Goal: Task Accomplishment & Management: Complete application form

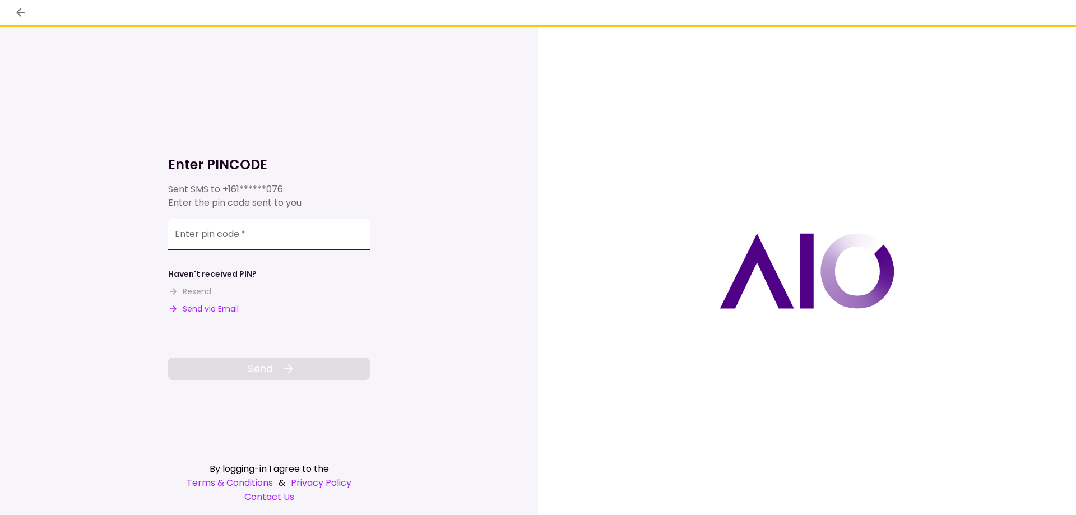
click at [315, 231] on input "Enter pin code   *" at bounding box center [269, 234] width 202 height 31
type input "******"
click at [328, 366] on button "Send" at bounding box center [269, 368] width 202 height 22
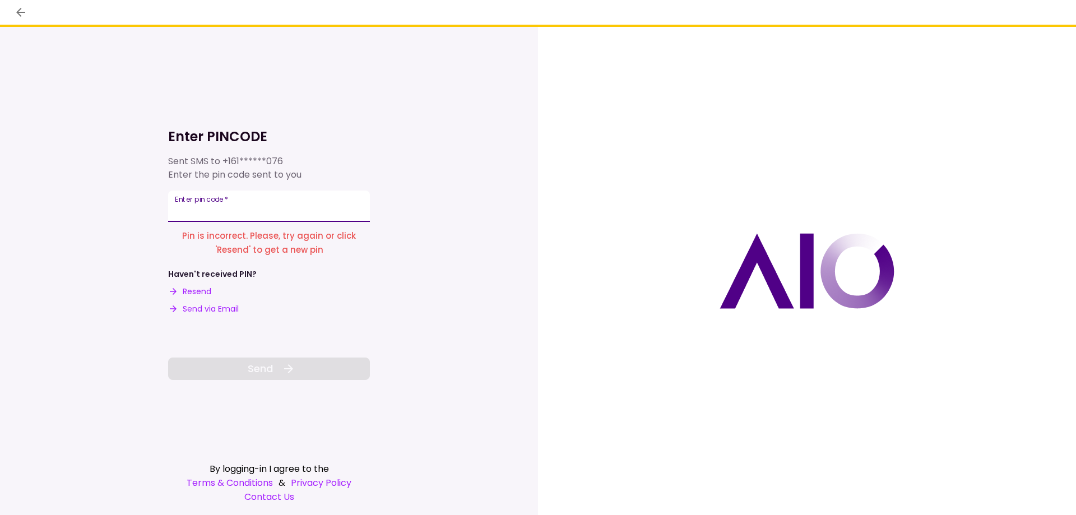
click at [220, 198] on div "Enter pin code   *" at bounding box center [269, 205] width 202 height 31
type input "******"
click at [335, 373] on button "Send" at bounding box center [269, 368] width 202 height 22
click at [204, 292] on button "Resend" at bounding box center [189, 292] width 43 height 12
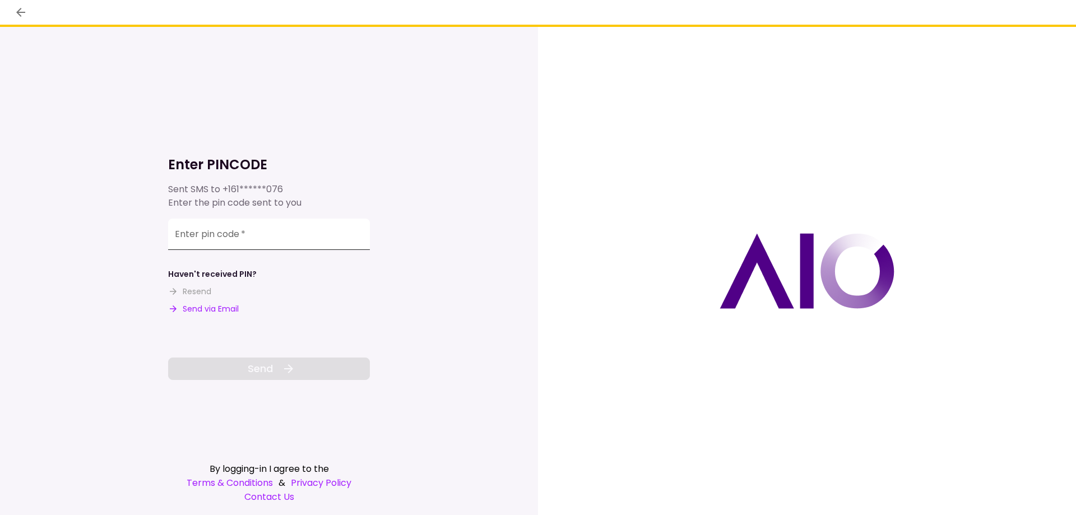
click at [341, 227] on input "Enter pin code   *" at bounding box center [269, 234] width 202 height 31
type input "******"
click at [316, 364] on button "Send" at bounding box center [269, 368] width 202 height 22
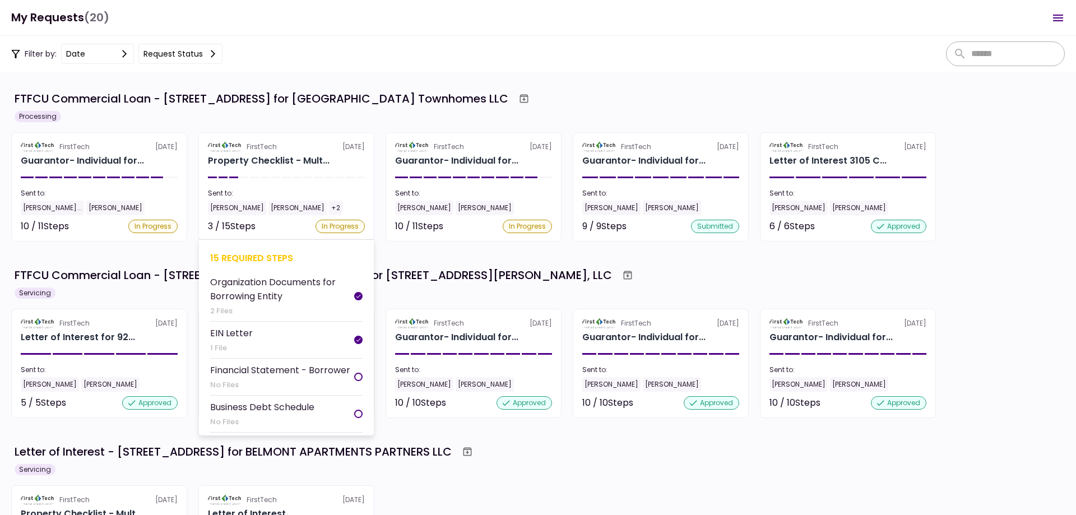
click at [291, 154] on section "FirstTech [DATE] Property Checklist - Mult... Sent to: [PERSON_NAME] [PERSON_NA…" at bounding box center [286, 186] width 176 height 109
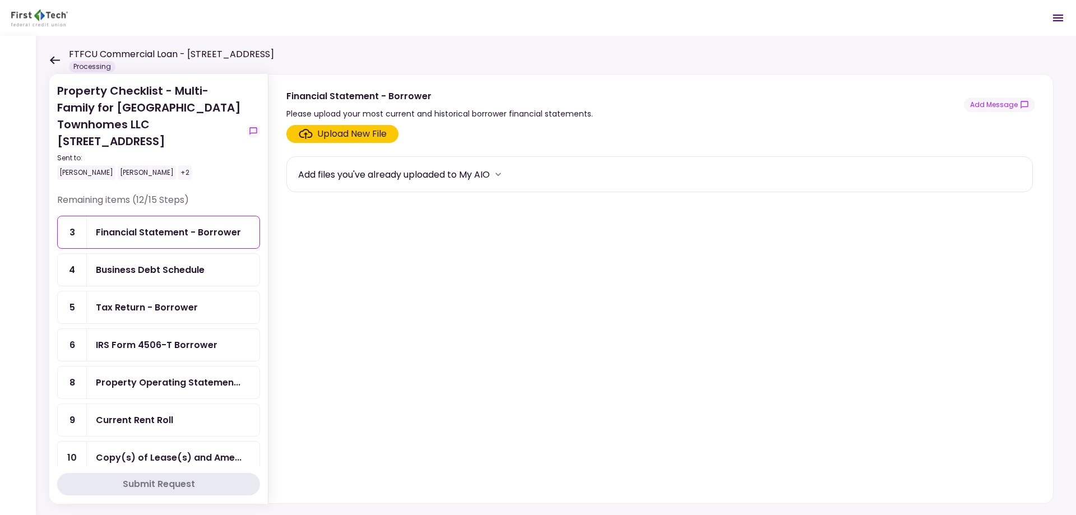
click at [178, 230] on div "Financial Statement - Borrower" at bounding box center [168, 232] width 145 height 14
click at [249, 131] on icon "show-messages" at bounding box center [253, 131] width 9 height 9
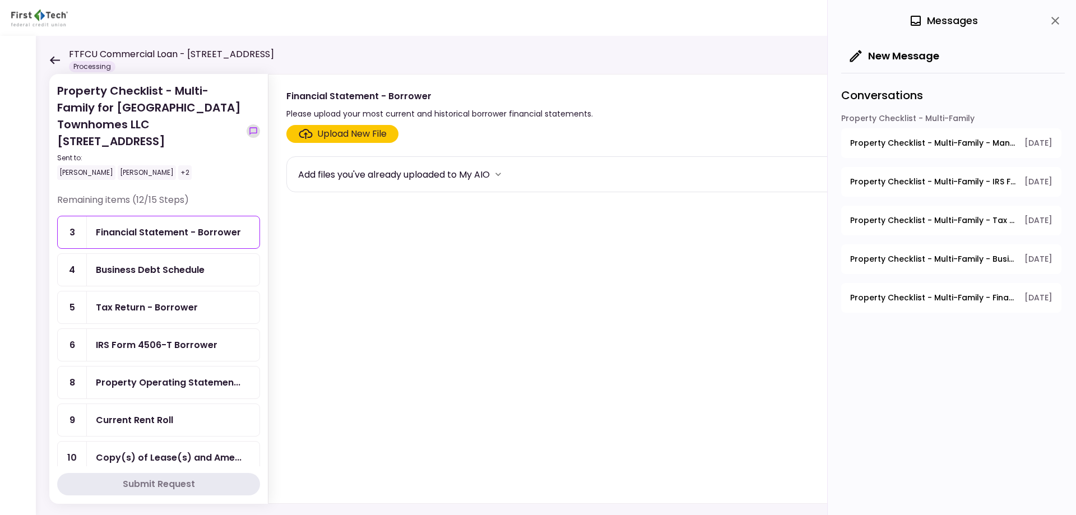
click at [249, 131] on icon "show-messages" at bounding box center [253, 131] width 9 height 9
click at [1056, 22] on icon "close" at bounding box center [1055, 21] width 8 height 8
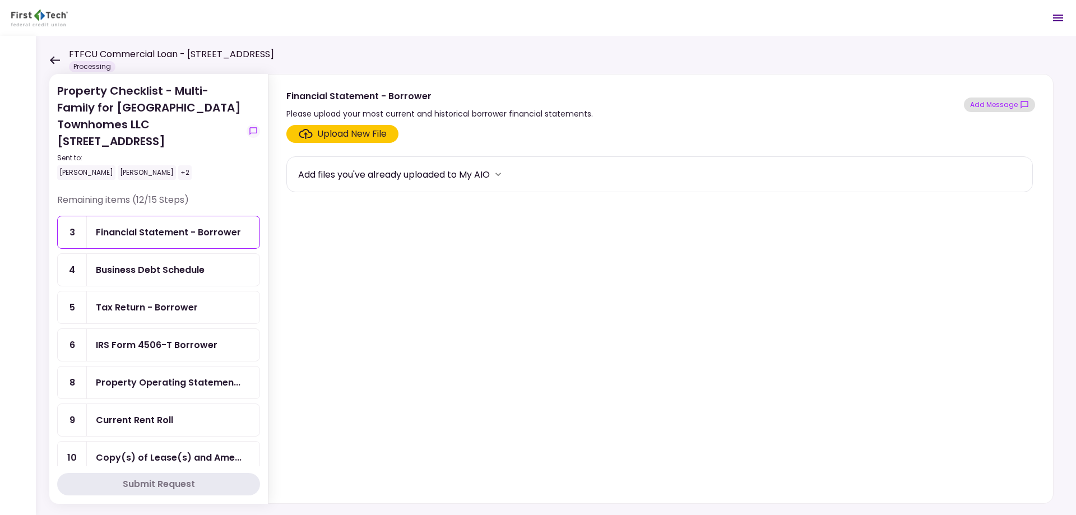
click at [1024, 106] on icon "show-messages" at bounding box center [1023, 104] width 7 height 7
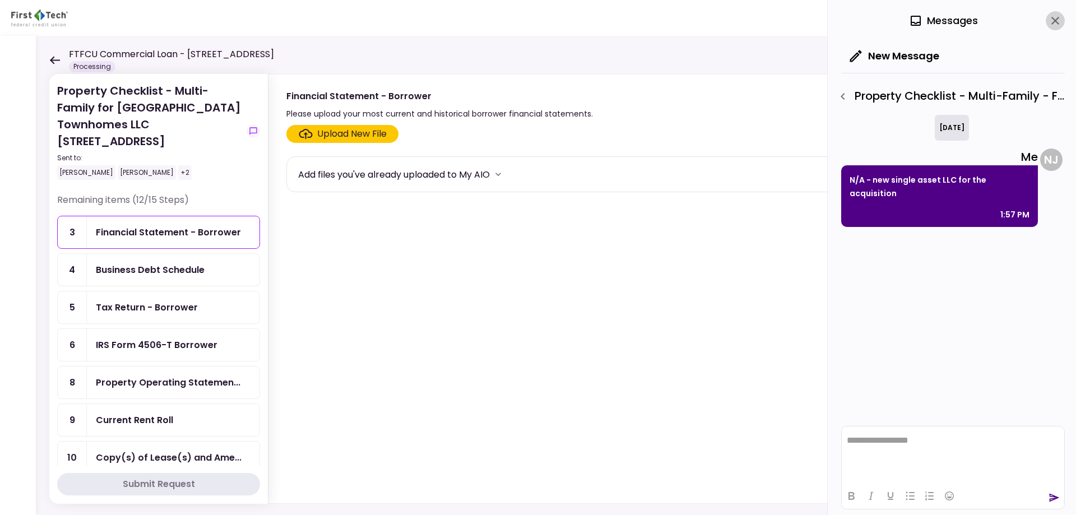
click at [1056, 22] on icon "close" at bounding box center [1054, 20] width 13 height 13
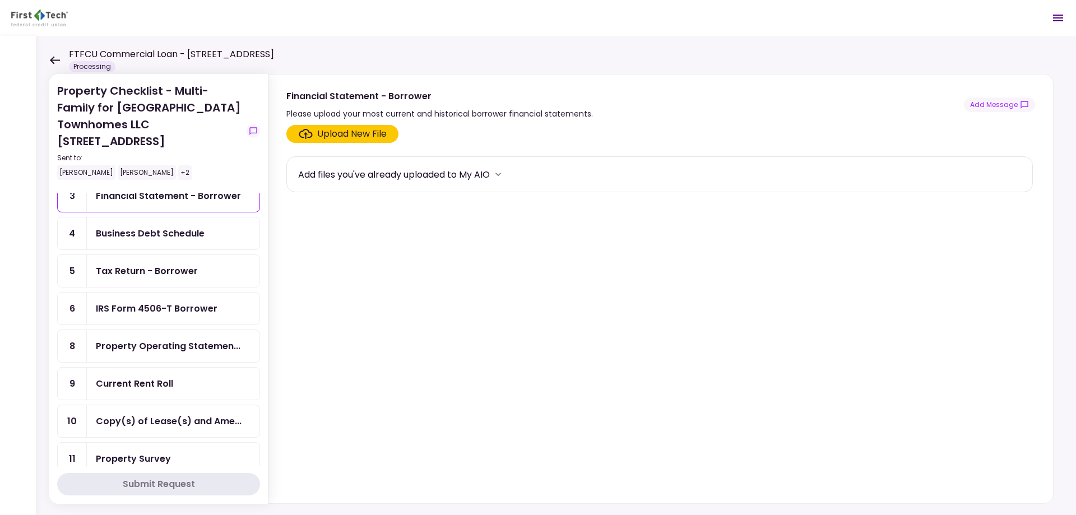
scroll to position [56, 0]
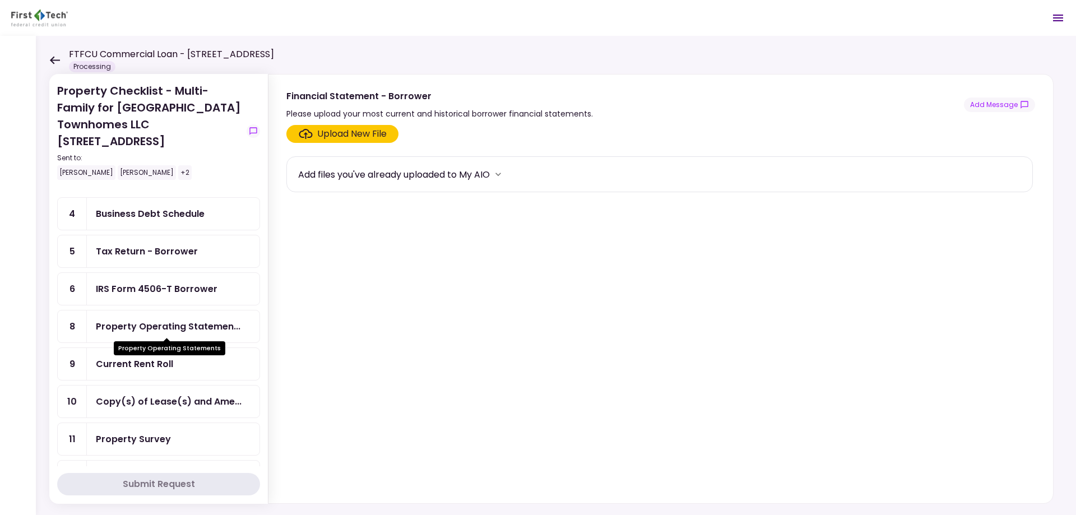
click at [161, 328] on div "Property Operating Statemen..." at bounding box center [168, 326] width 145 height 14
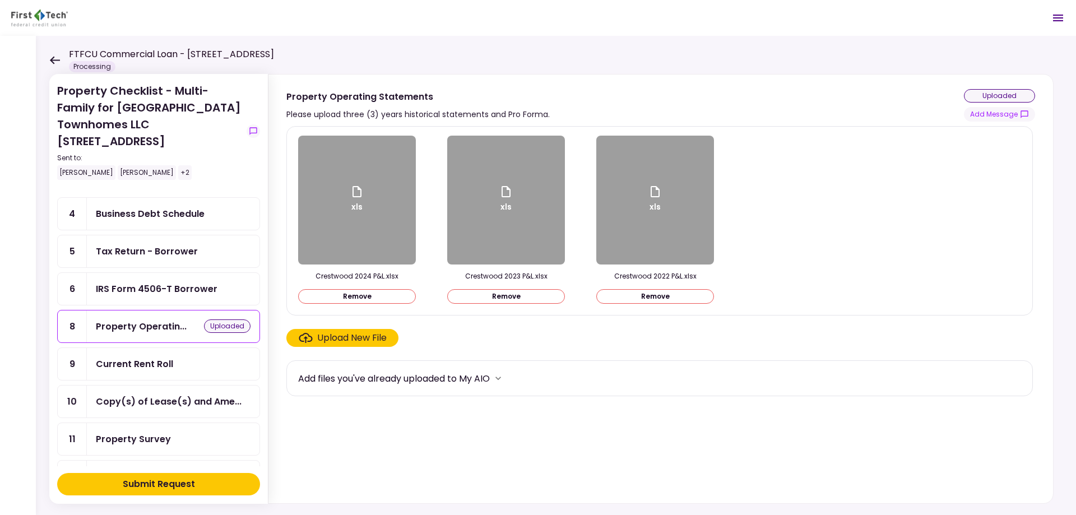
click at [188, 482] on div "Submit Request" at bounding box center [159, 483] width 72 height 13
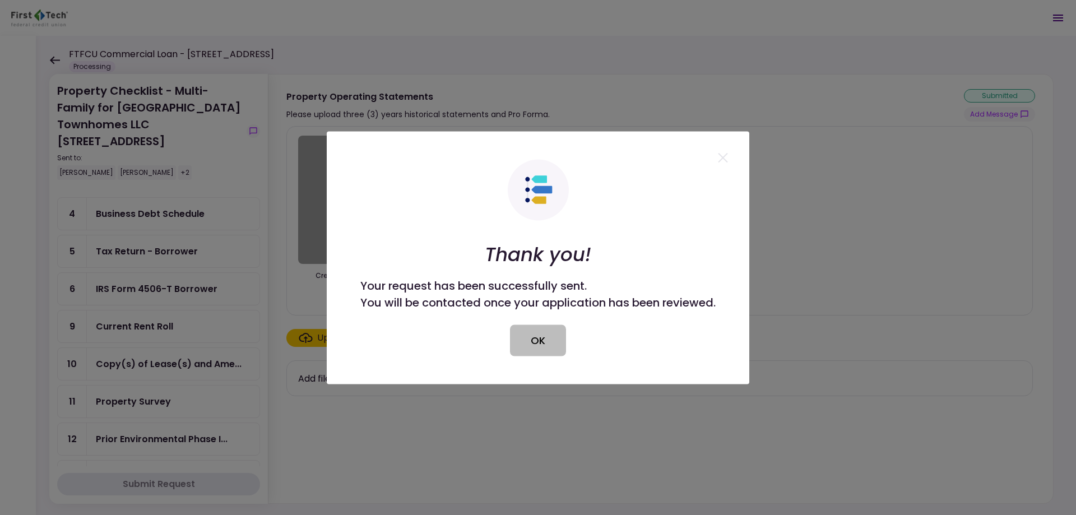
click at [546, 342] on button "OK" at bounding box center [538, 339] width 56 height 31
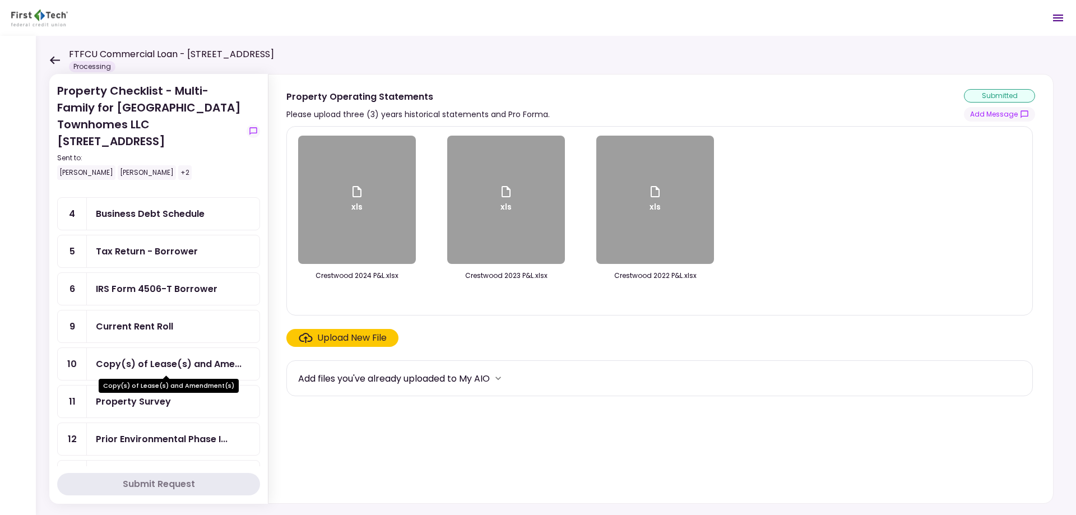
click at [163, 364] on div "Copy(s) of Lease(s) and Ame..." at bounding box center [169, 364] width 146 height 14
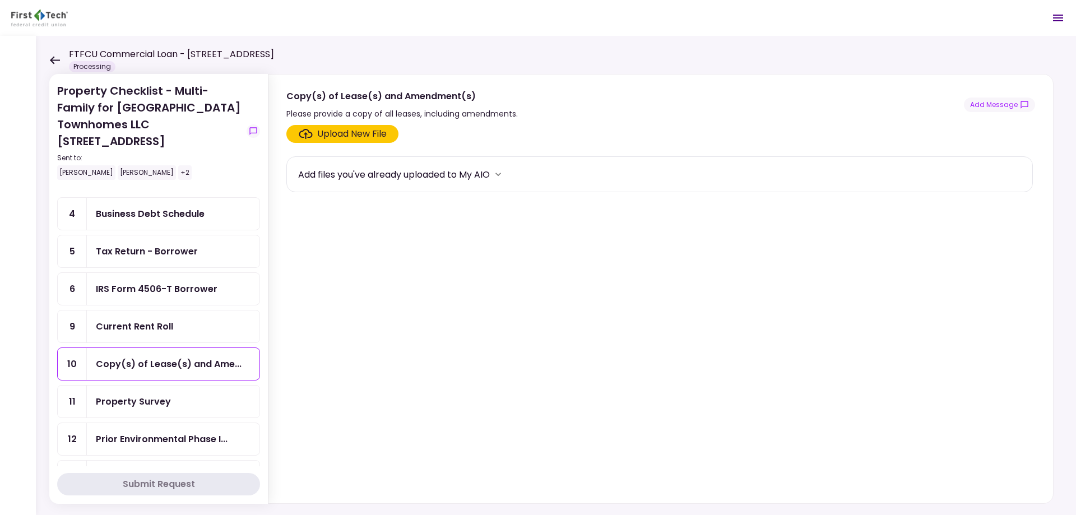
click at [379, 134] on div "Upload New File" at bounding box center [351, 133] width 69 height 13
click at [0, 0] on input "Upload New File" at bounding box center [0, 0] width 0 height 0
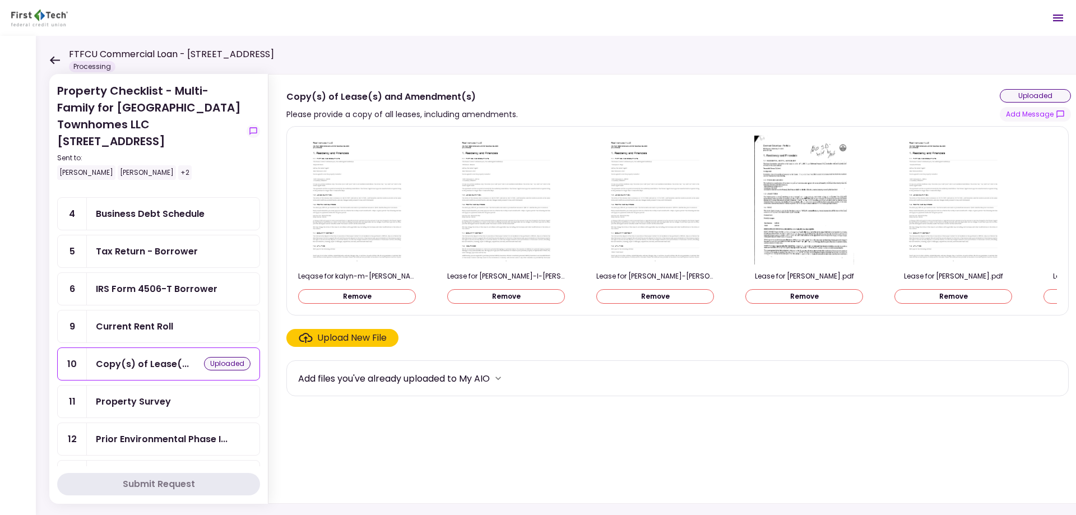
click at [353, 345] on div "Upload New File" at bounding box center [351, 337] width 69 height 13
click at [0, 0] on input "Upload New File" at bounding box center [0, 0] width 0 height 0
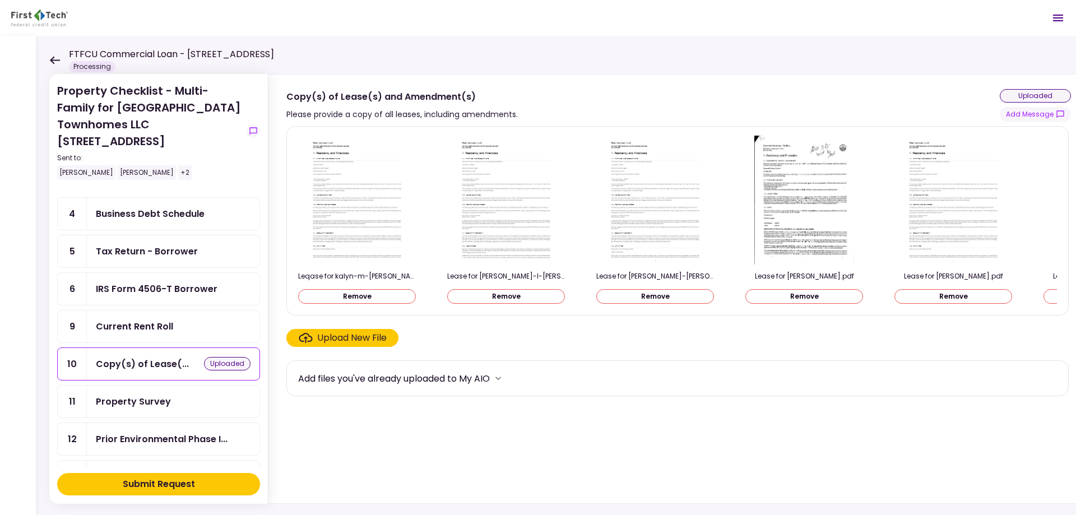
click at [216, 483] on button "Submit Request" at bounding box center [158, 484] width 203 height 22
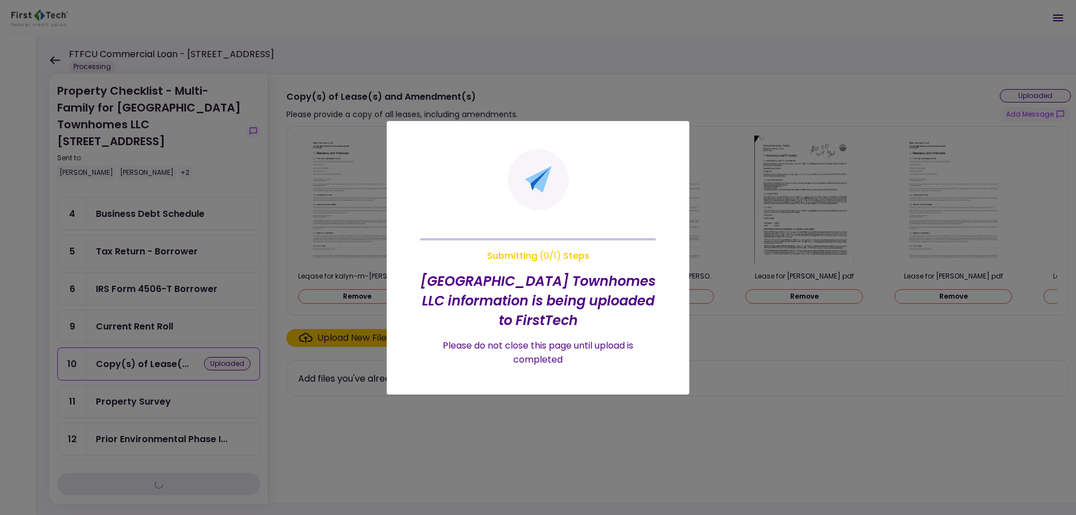
drag, startPoint x: 507, startPoint y: 292, endPoint x: 506, endPoint y: 281, distance: 10.7
click at [508, 292] on h2 "[GEOGRAPHIC_DATA] Townhomes LLC information is being uploaded to FirstTech" at bounding box center [537, 300] width 235 height 59
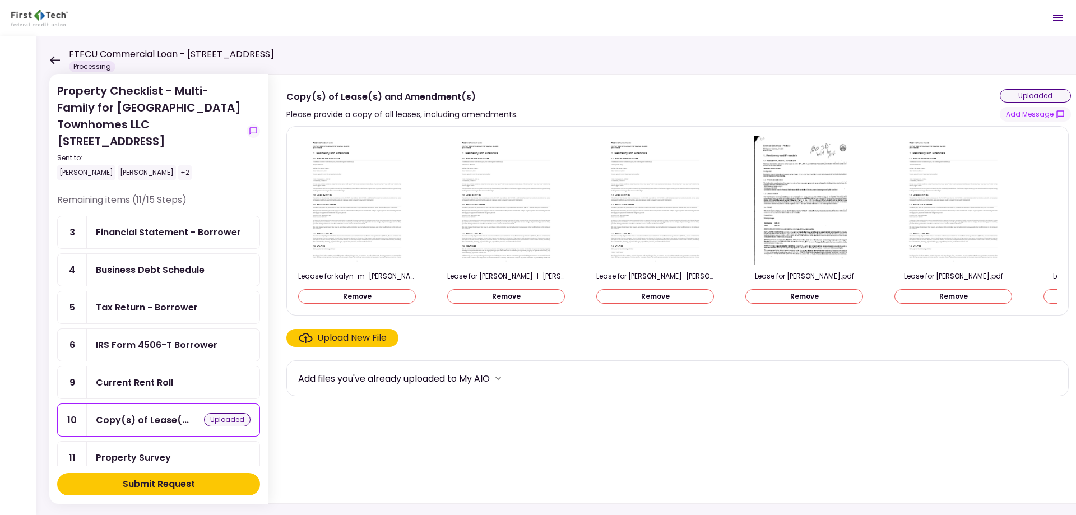
click at [206, 482] on button "Submit Request" at bounding box center [158, 484] width 203 height 22
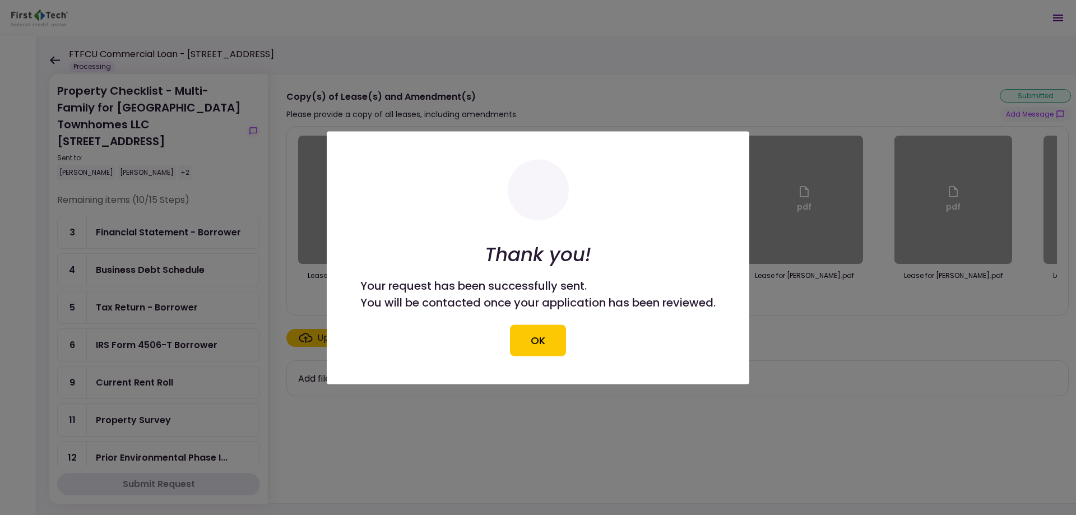
click at [542, 345] on button "OK" at bounding box center [538, 339] width 56 height 31
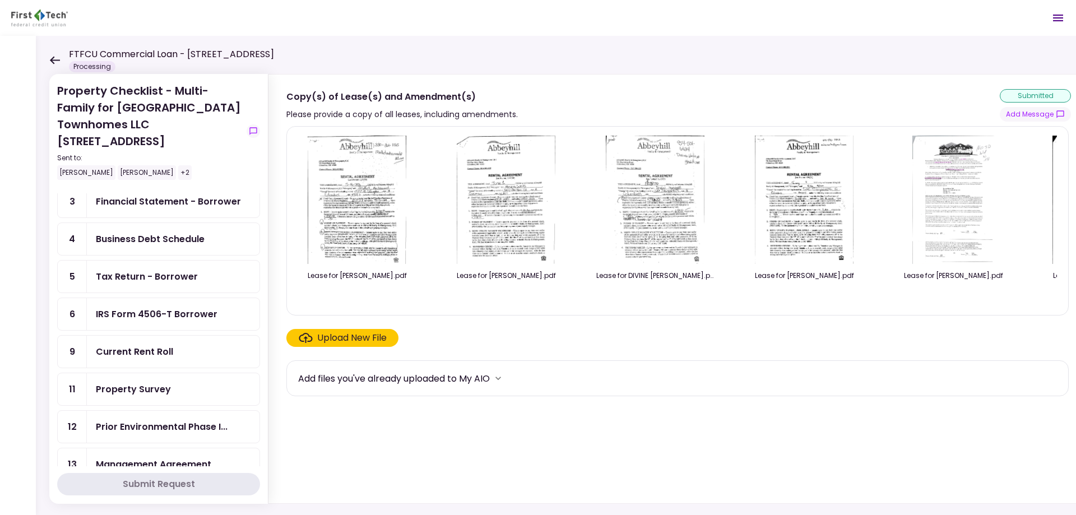
scroll to position [168, 0]
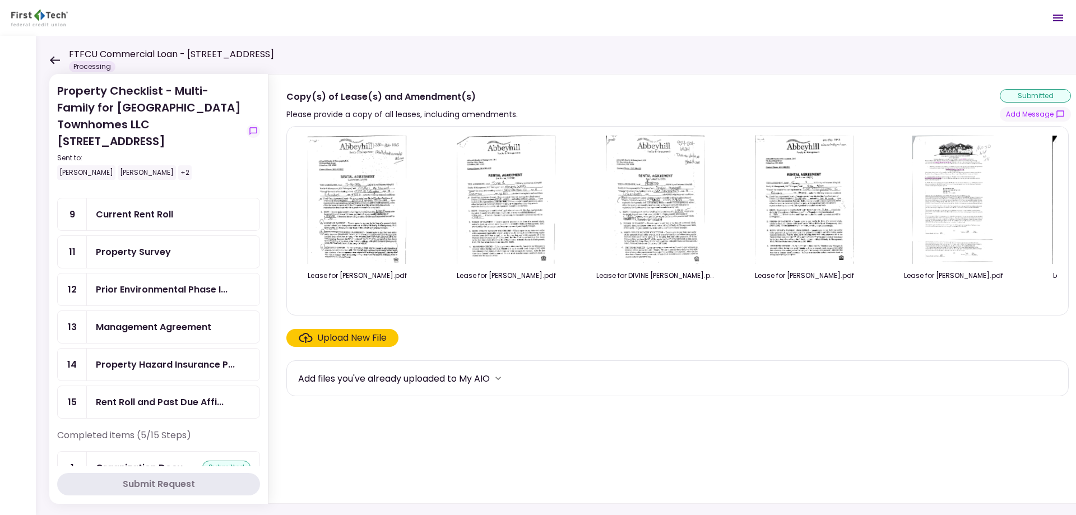
click at [183, 326] on div "Management Agreement" at bounding box center [153, 327] width 115 height 14
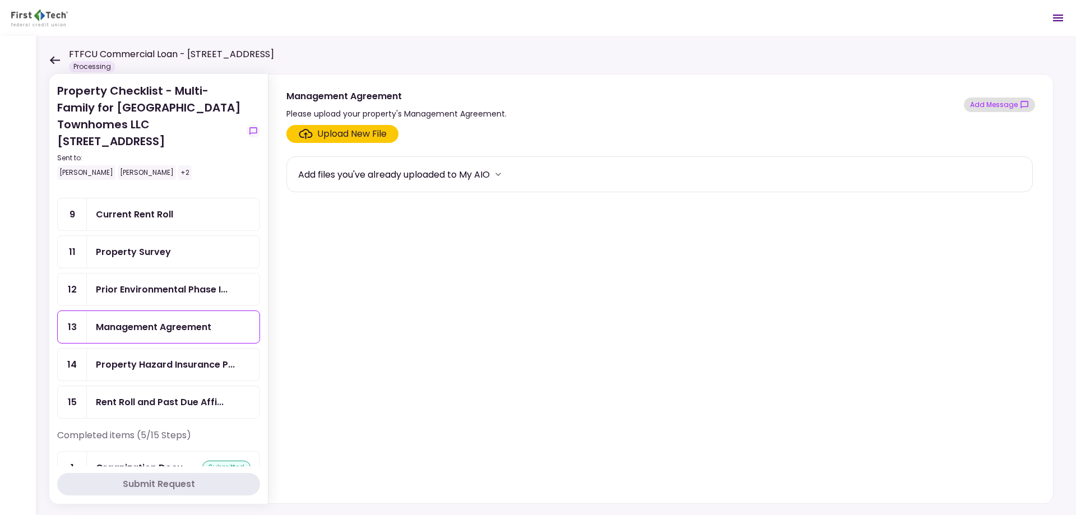
click at [1012, 104] on button "Add Message" at bounding box center [999, 104] width 71 height 15
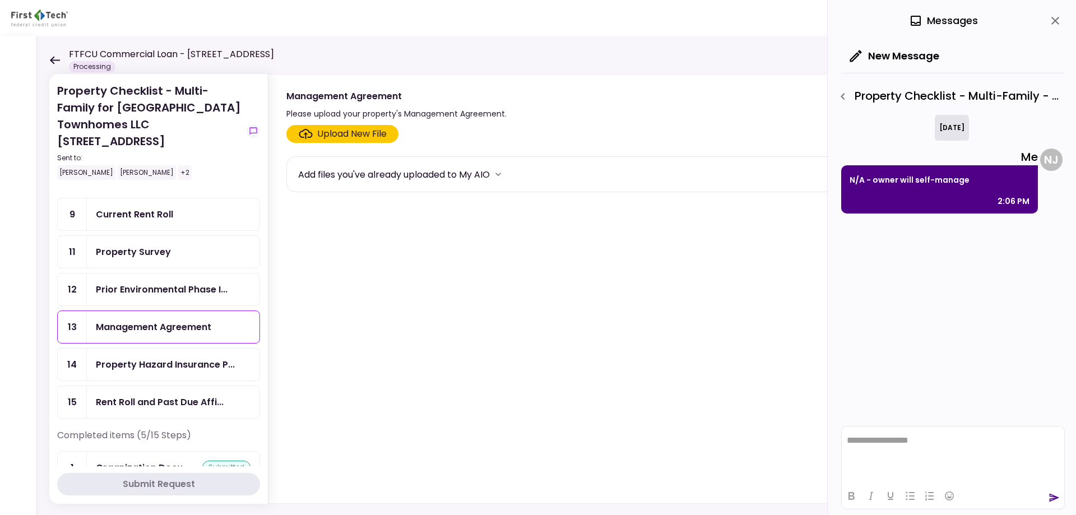
click at [1057, 18] on icon "close" at bounding box center [1055, 21] width 8 height 8
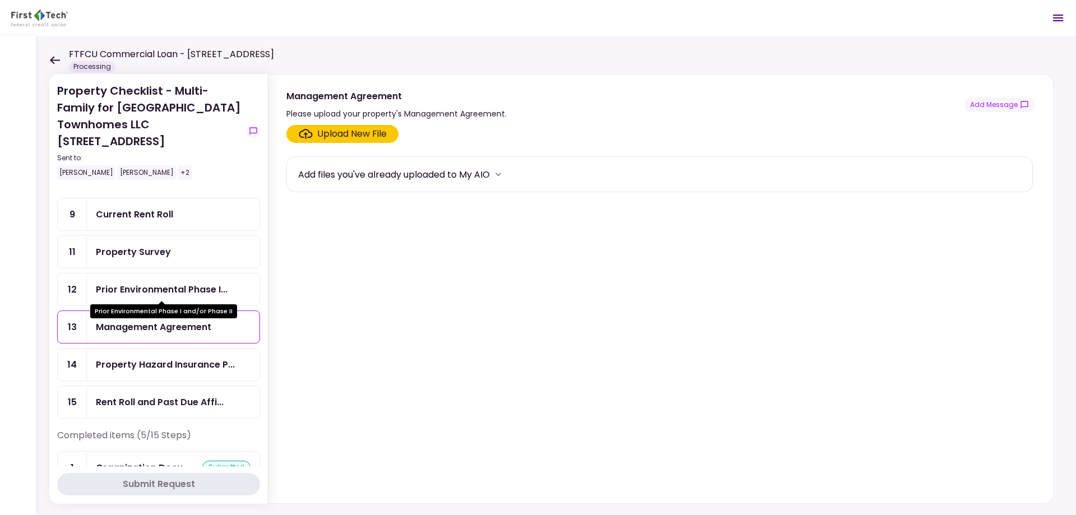
click at [213, 284] on div "Prior Environmental Phase I..." at bounding box center [162, 289] width 132 height 14
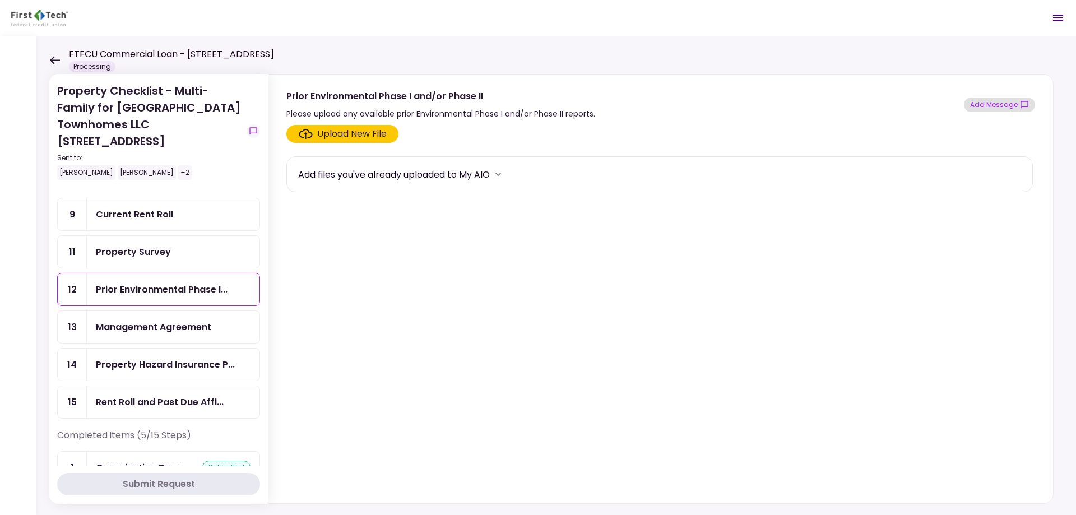
click at [1024, 104] on icon "show-messages" at bounding box center [1024, 104] width 9 height 9
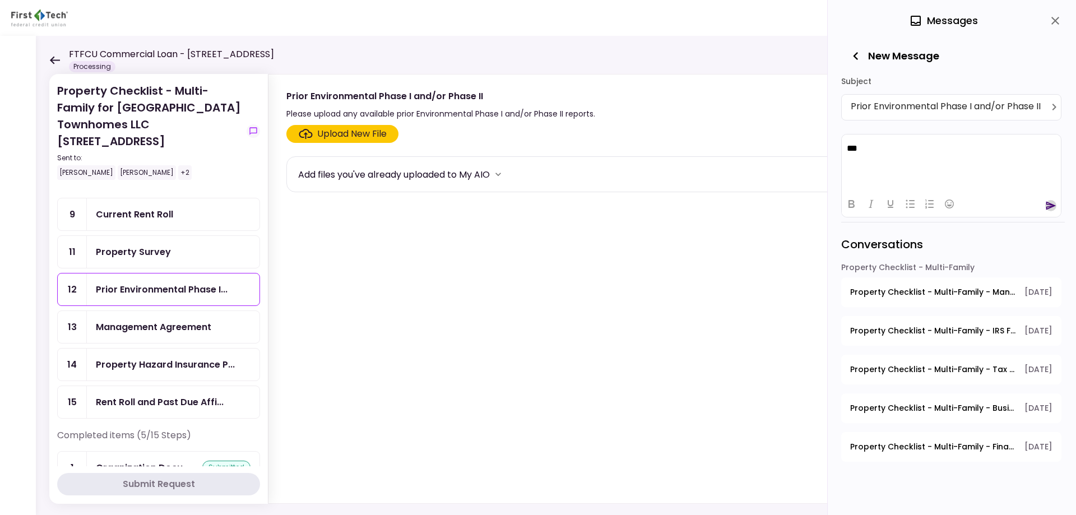
click at [1047, 205] on icon "send" at bounding box center [1050, 205] width 11 height 11
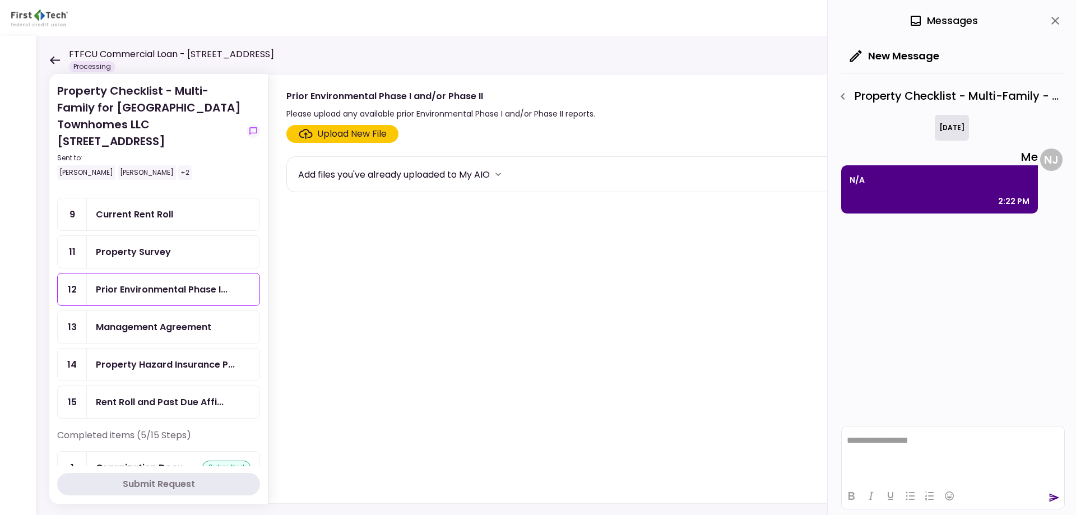
click at [1056, 17] on icon "close" at bounding box center [1054, 20] width 13 height 13
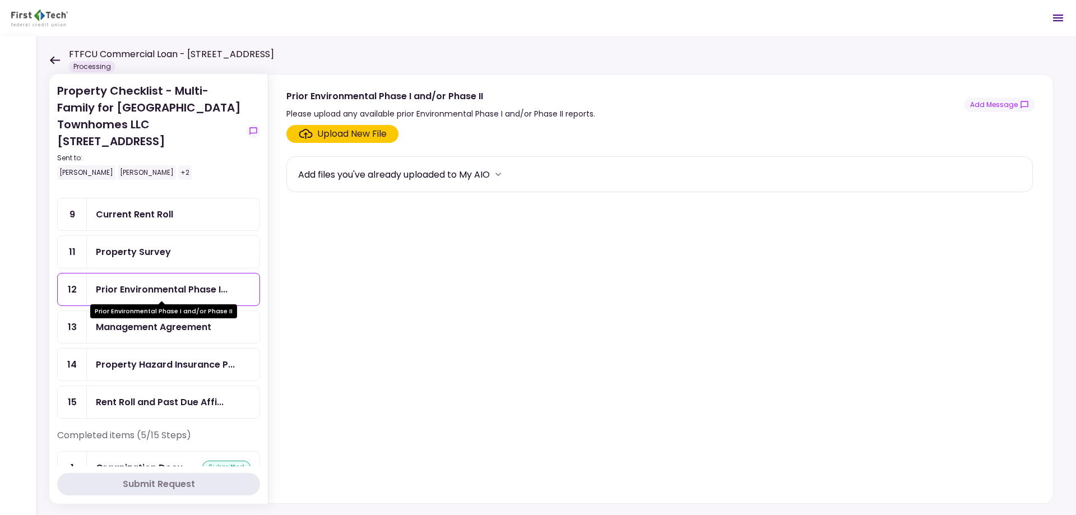
click at [171, 331] on div "Management Agreement" at bounding box center [153, 327] width 115 height 14
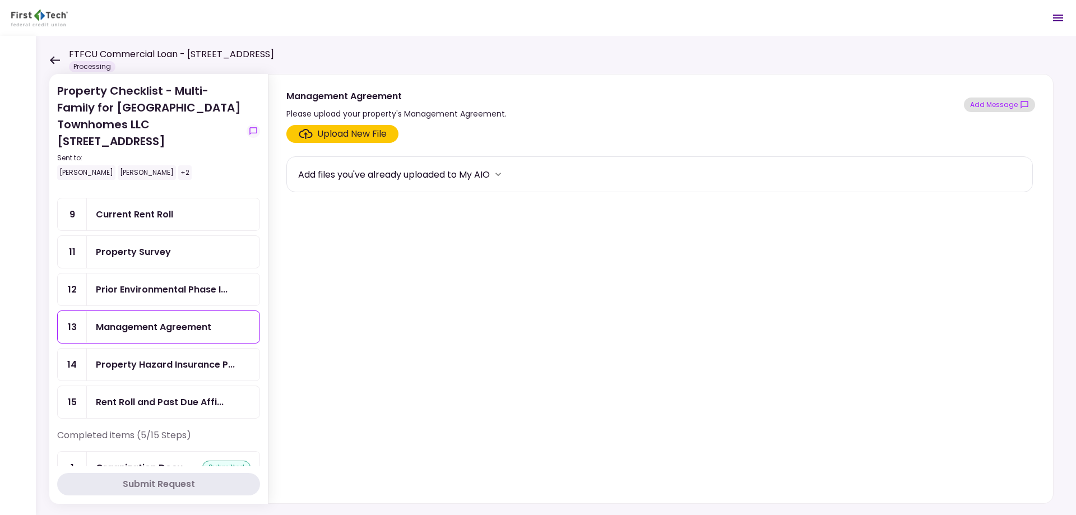
click at [1004, 106] on button "Add Message" at bounding box center [999, 104] width 71 height 15
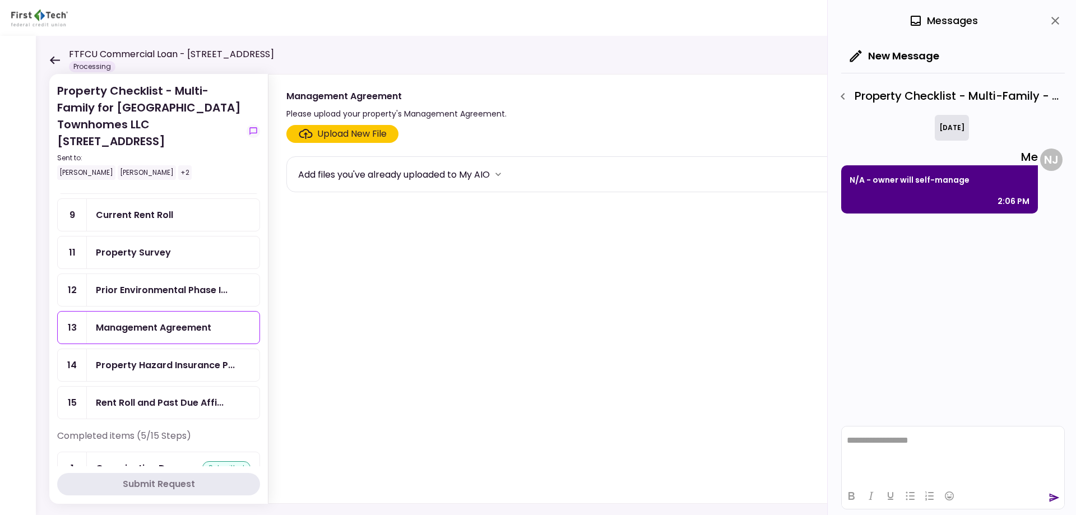
scroll to position [168, 0]
click at [157, 406] on div "Rent Roll and Past Due Affi..." at bounding box center [160, 402] width 128 height 14
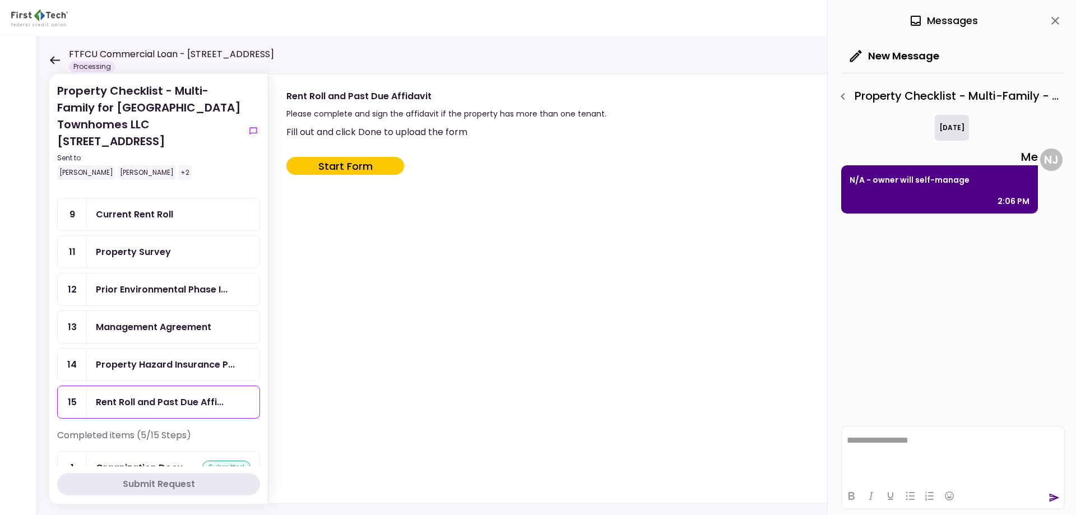
click at [1057, 22] on icon "close" at bounding box center [1055, 21] width 8 height 8
